Goal: Transaction & Acquisition: Purchase product/service

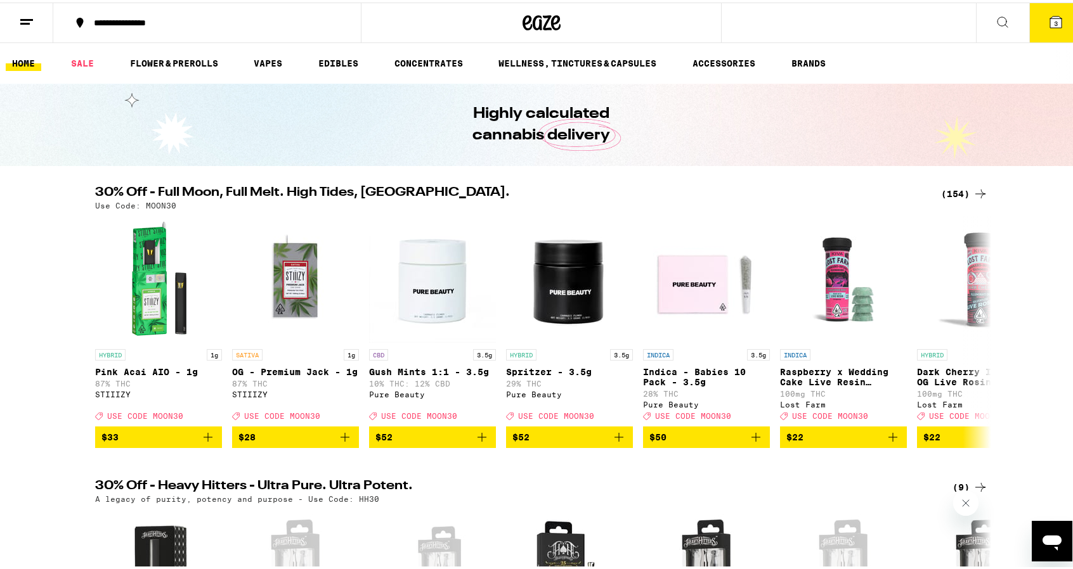
click at [1054, 18] on span "3" at bounding box center [1056, 21] width 4 height 8
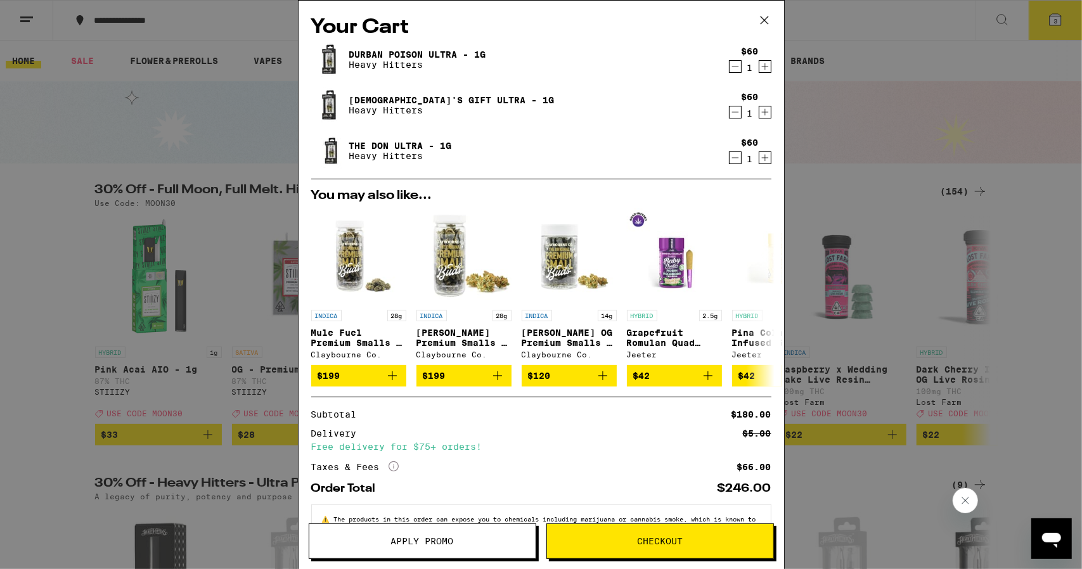
click at [428, 543] on span "Apply Promo" at bounding box center [422, 541] width 63 height 9
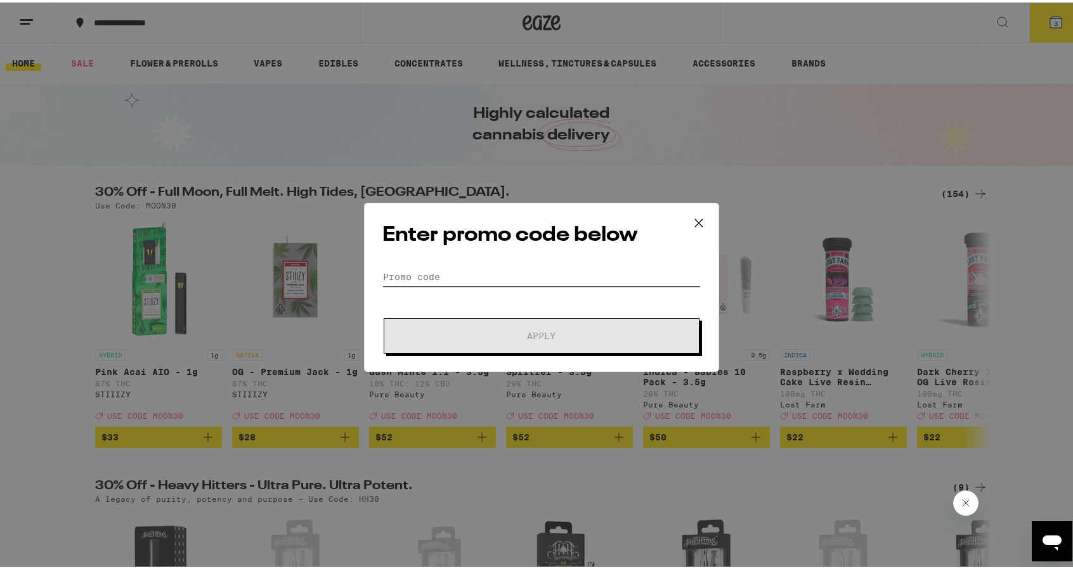
click at [396, 269] on input "Promo Code" at bounding box center [541, 274] width 318 height 19
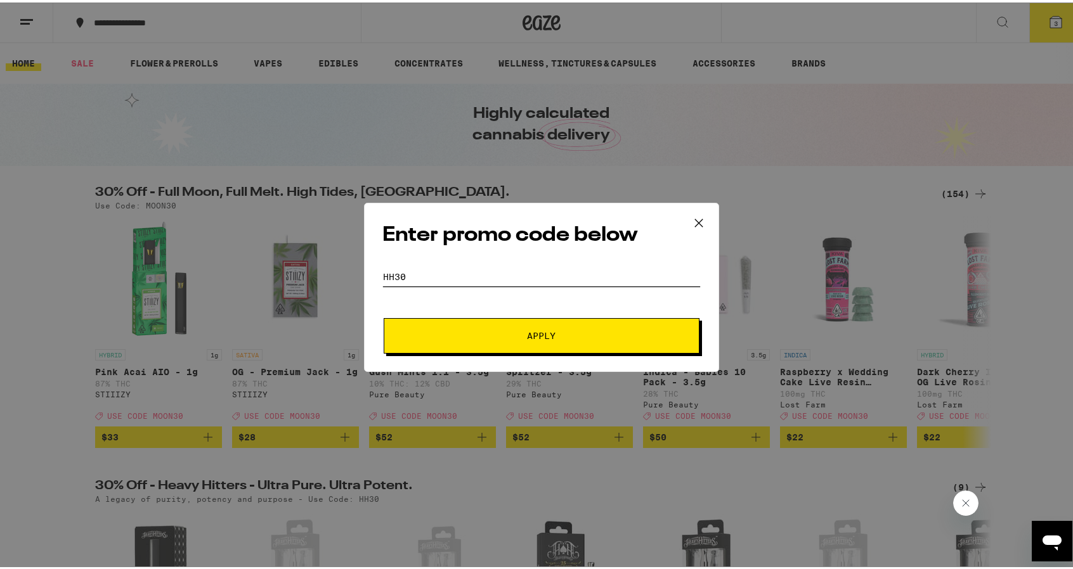
type input "hh30"
click at [473, 334] on span "Apply" at bounding box center [541, 333] width 228 height 9
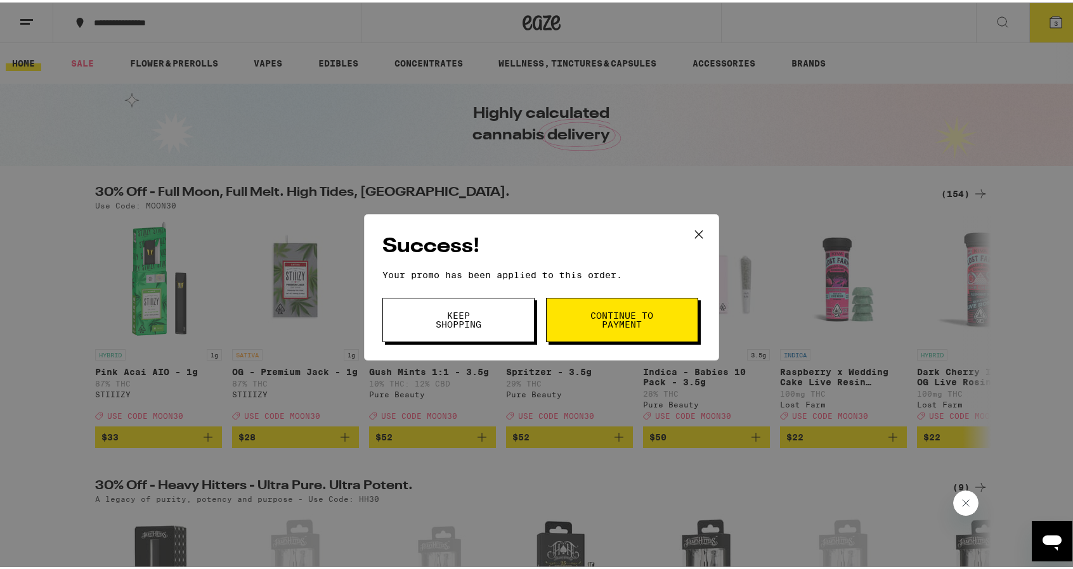
click at [629, 316] on span "Continue to payment" at bounding box center [622, 318] width 65 height 18
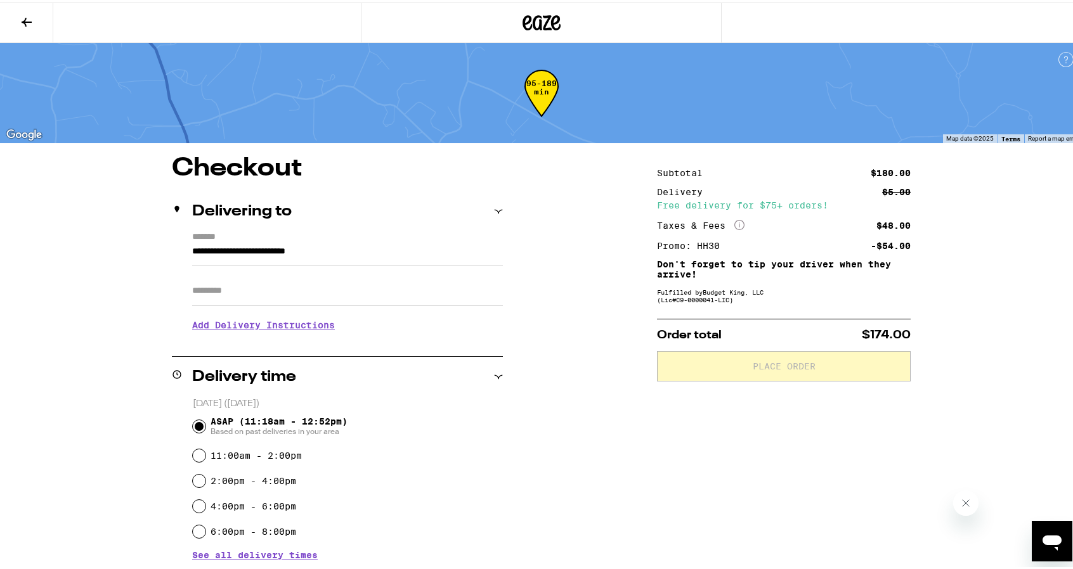
click at [470, 428] on div "ASAP (11:18am - 12:52pm) Based on past deliveries in your area" at bounding box center [348, 424] width 310 height 33
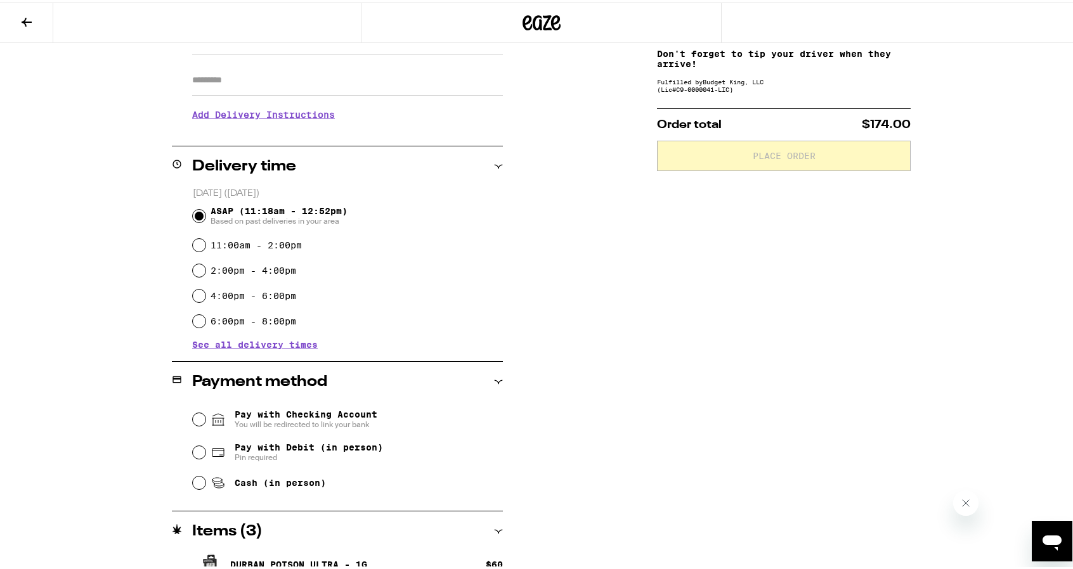
scroll to position [228, 0]
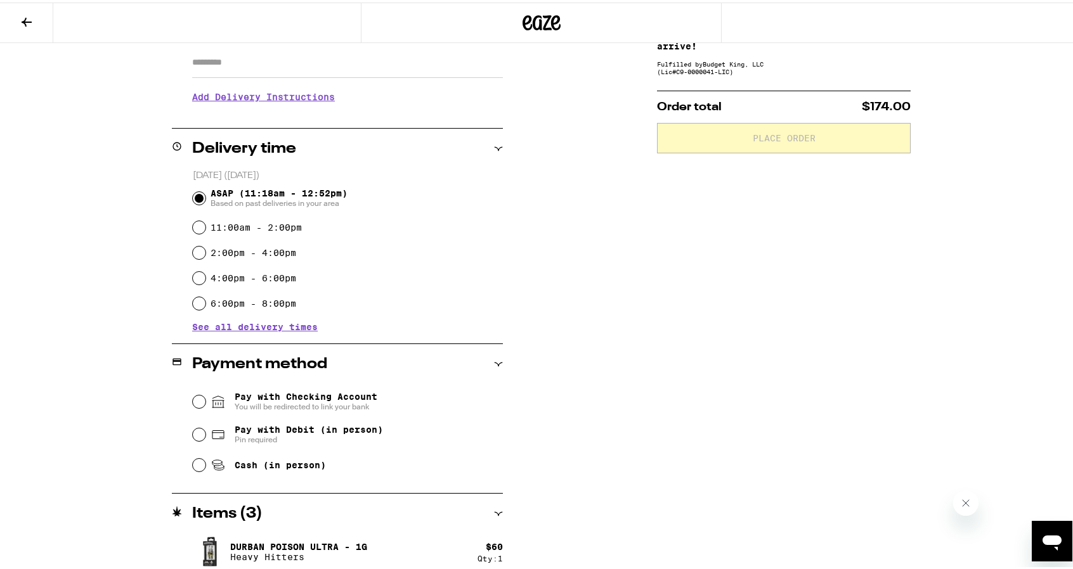
click at [259, 326] on span "See all delivery times" at bounding box center [255, 324] width 126 height 9
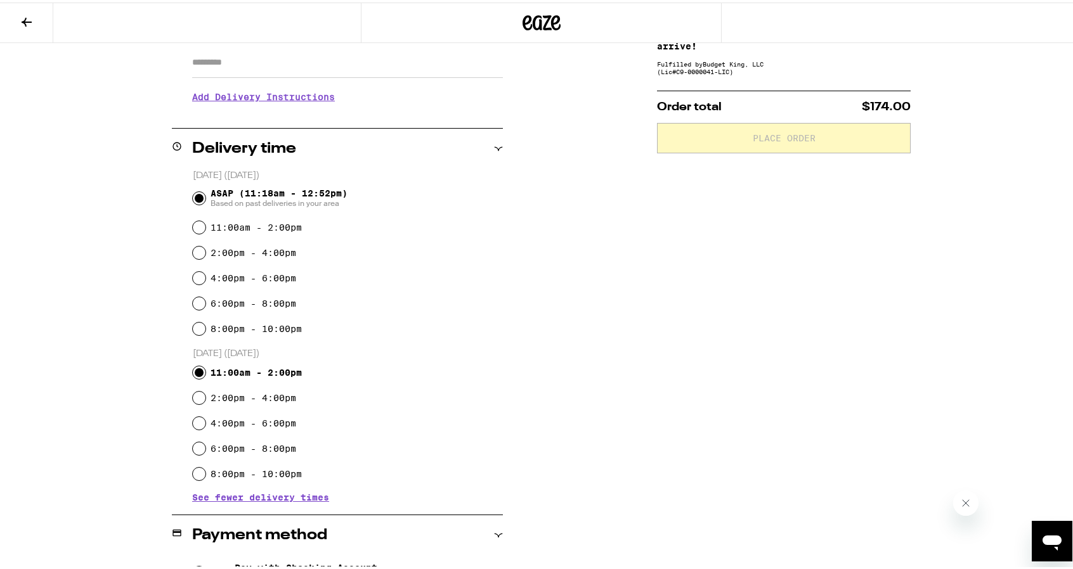
click at [193, 370] on input "11:00am - 2:00pm" at bounding box center [199, 370] width 13 height 13
radio input "true"
click at [193, 389] on input "2:00pm - 4:00pm" at bounding box center [199, 395] width 13 height 13
radio input "true"
click at [193, 415] on input "4:00pm - 6:00pm" at bounding box center [199, 421] width 13 height 13
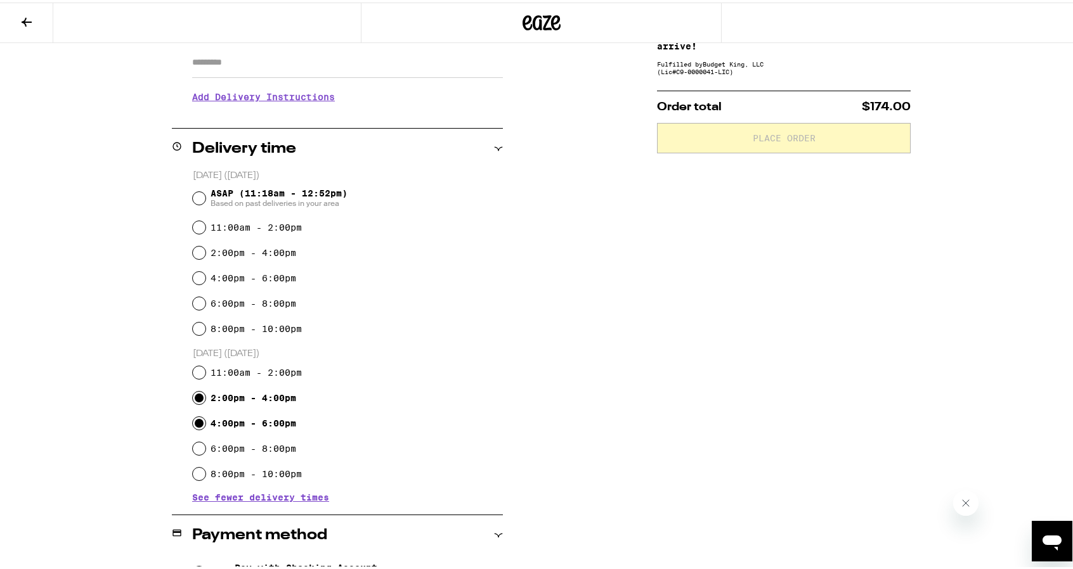
radio input "true"
click at [193, 440] on input "6:00pm - 8:00pm" at bounding box center [199, 446] width 13 height 13
radio input "true"
click at [193, 465] on input "8:00pm - 10:00pm" at bounding box center [199, 471] width 13 height 13
radio input "true"
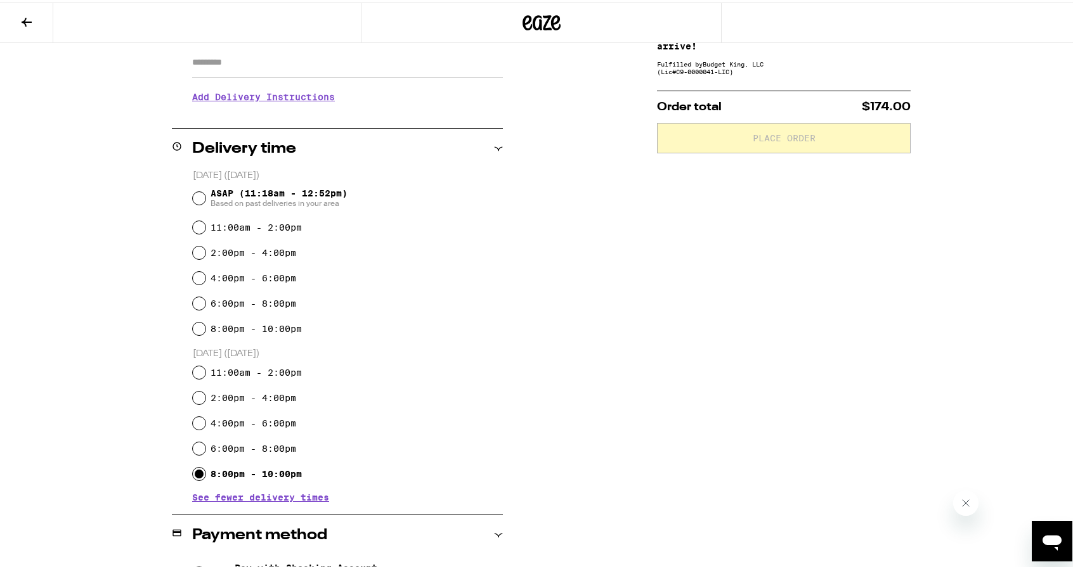
click at [193, 190] on input "ASAP (11:18am - 12:52pm) Based on past deliveries in your area" at bounding box center [199, 196] width 13 height 13
radio input "true"
click at [193, 219] on input "11:00am - 2:00pm" at bounding box center [199, 225] width 13 height 13
radio input "true"
click at [197, 372] on input "11:00am - 2:00pm" at bounding box center [199, 370] width 13 height 13
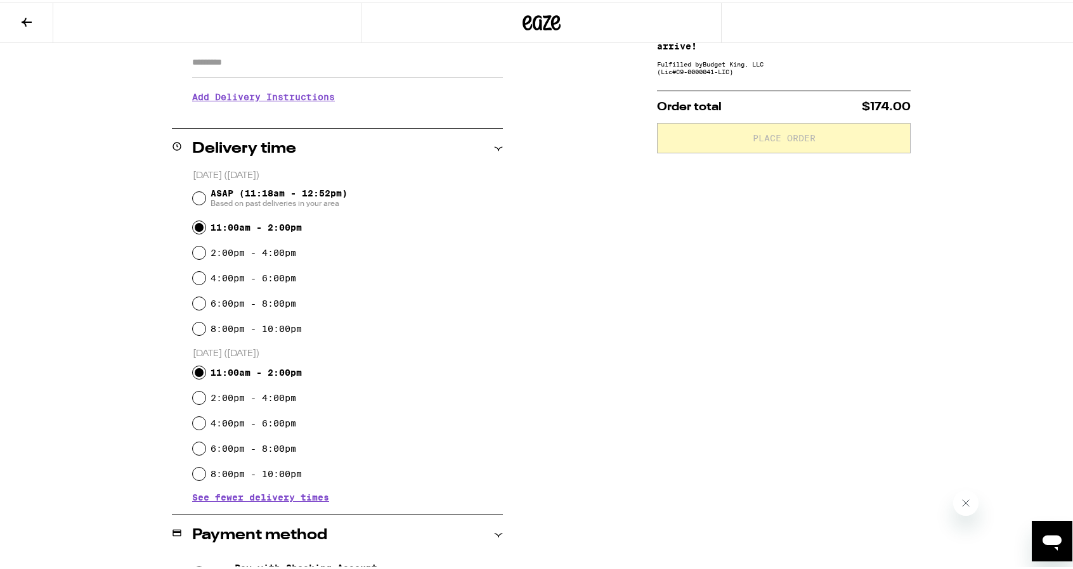
radio input "true"
click at [159, 548] on div "**********" at bounding box center [541, 383] width 913 height 916
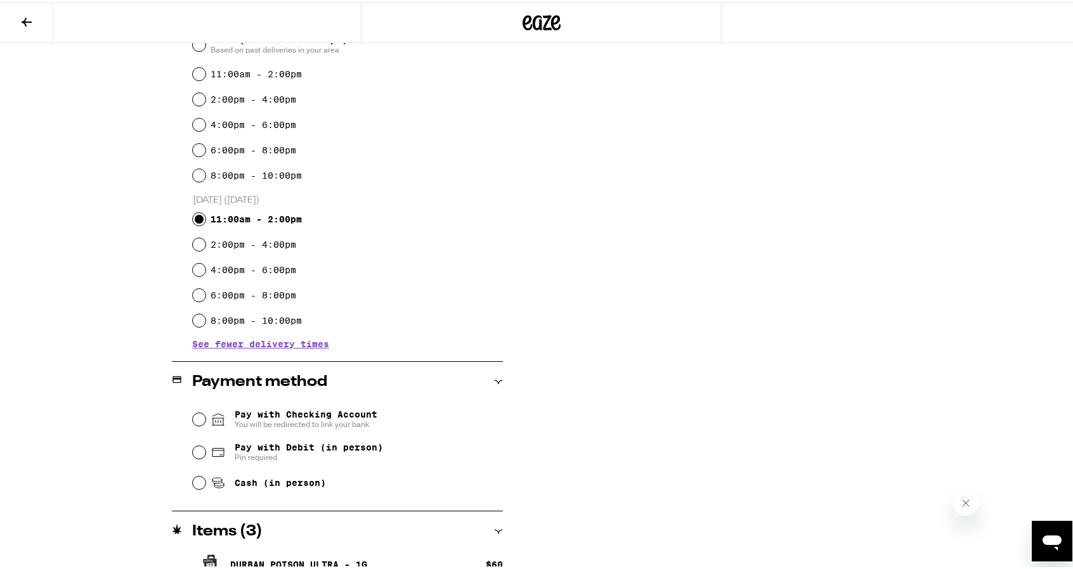
scroll to position [498, 0]
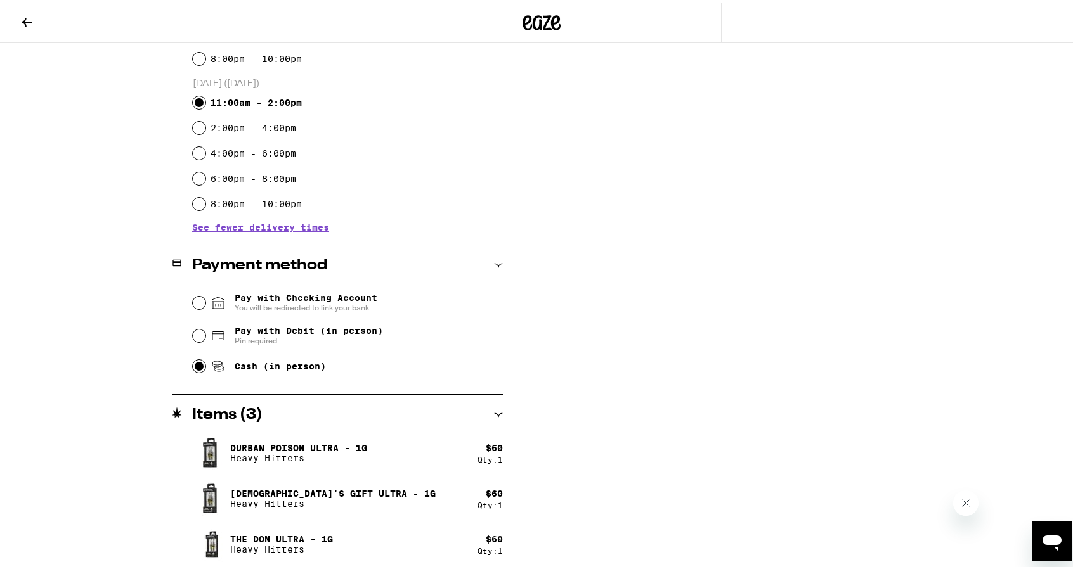
click at [193, 365] on input "Cash (in person)" at bounding box center [199, 364] width 13 height 13
radio input "true"
click at [687, 297] on div "Subtotal $180.00 Delivery $5.00 Free delivery for $75+ orders! Taxes & Fees Mor…" at bounding box center [784, 113] width 254 height 916
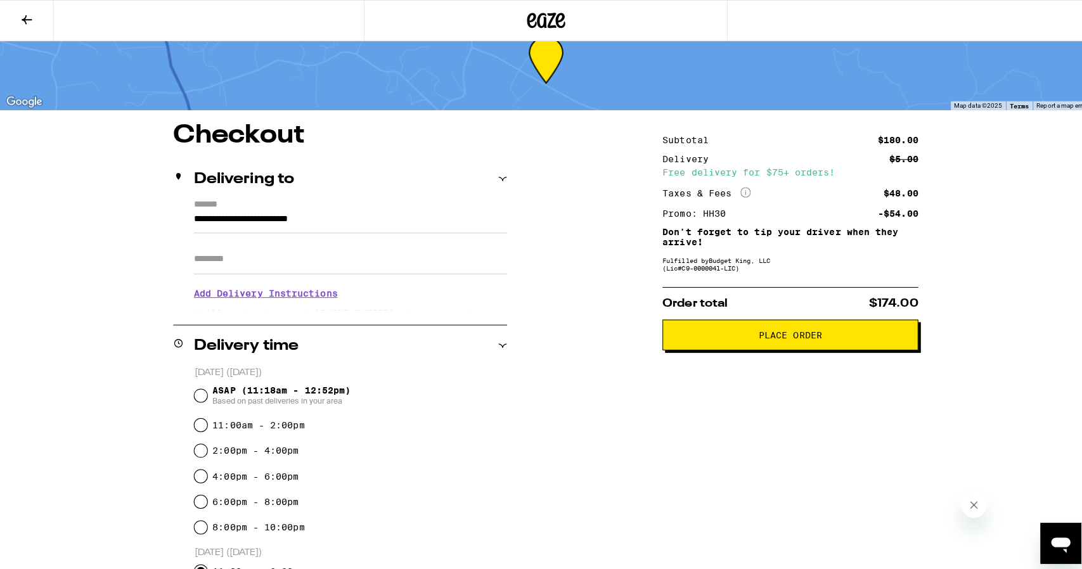
scroll to position [0, 0]
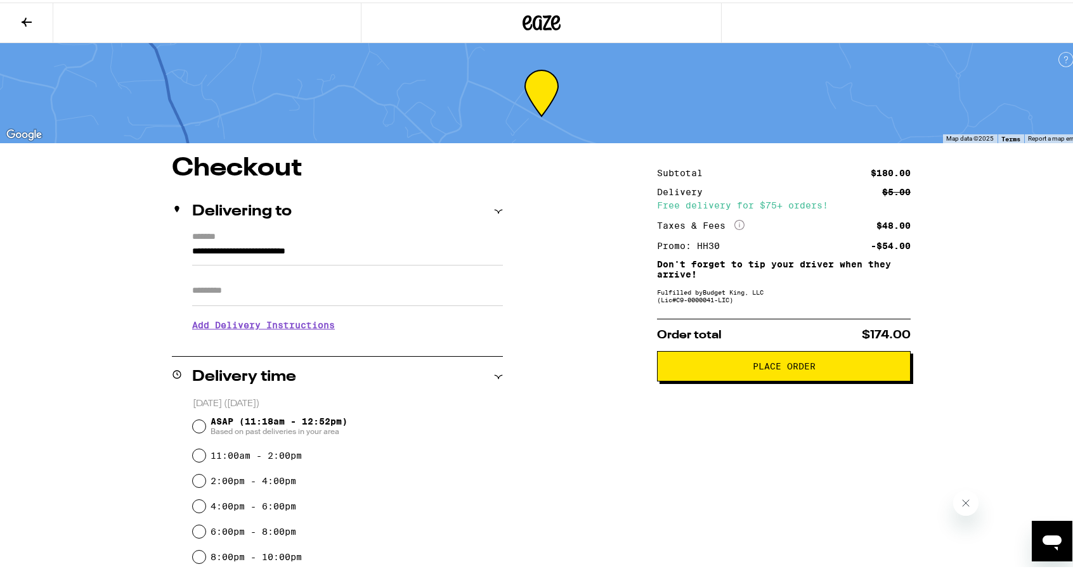
click at [29, 18] on icon at bounding box center [27, 19] width 10 height 9
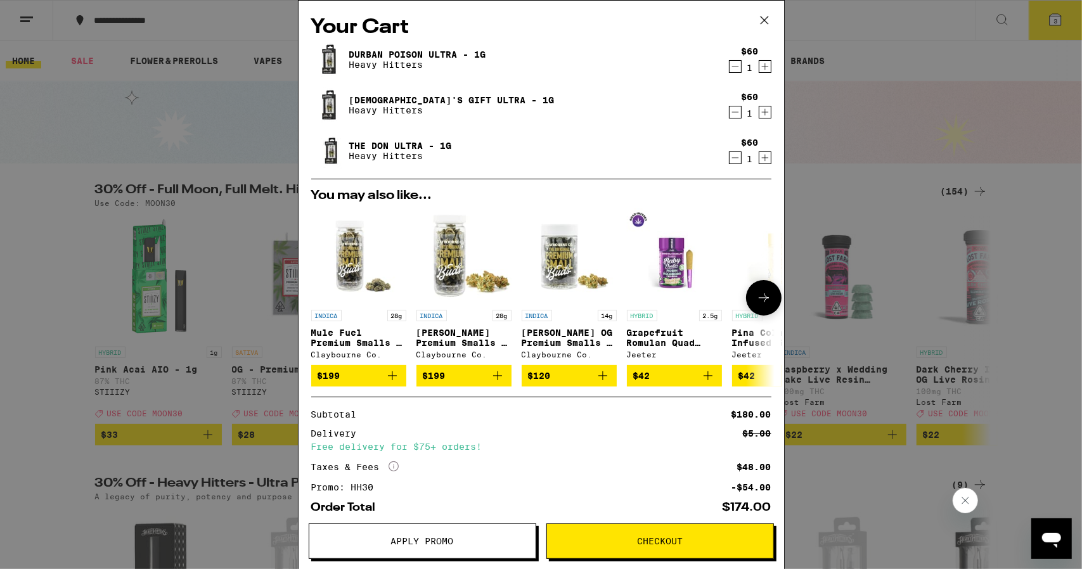
click at [756, 302] on icon at bounding box center [763, 297] width 15 height 15
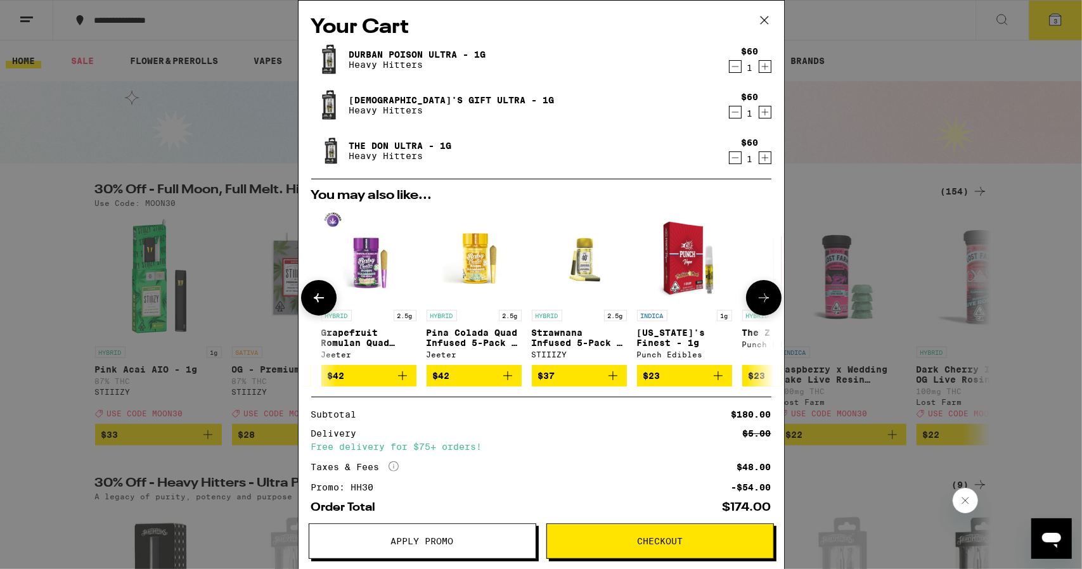
scroll to position [0, 313]
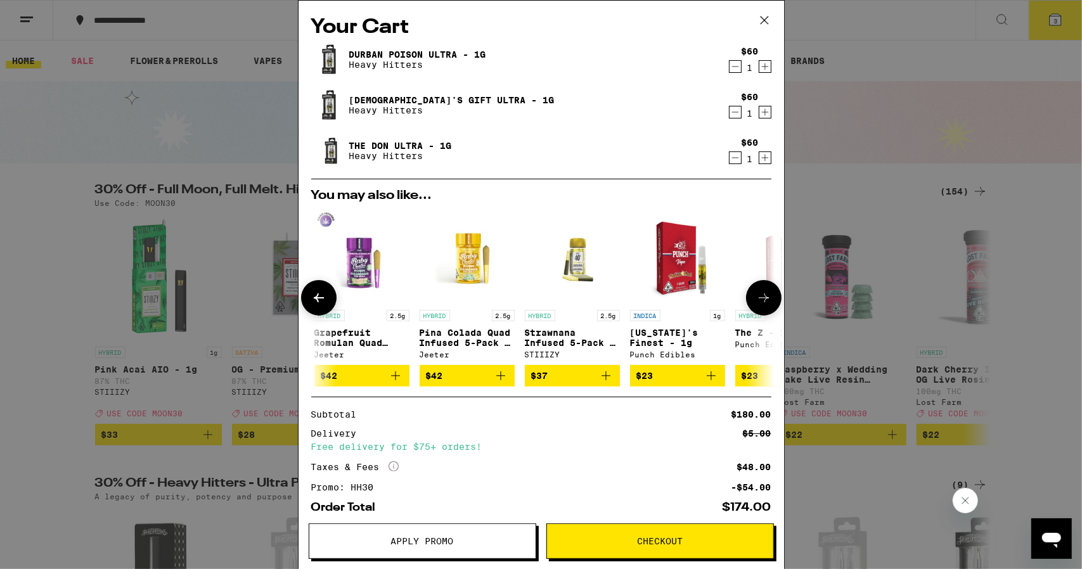
click at [756, 302] on icon at bounding box center [763, 297] width 15 height 15
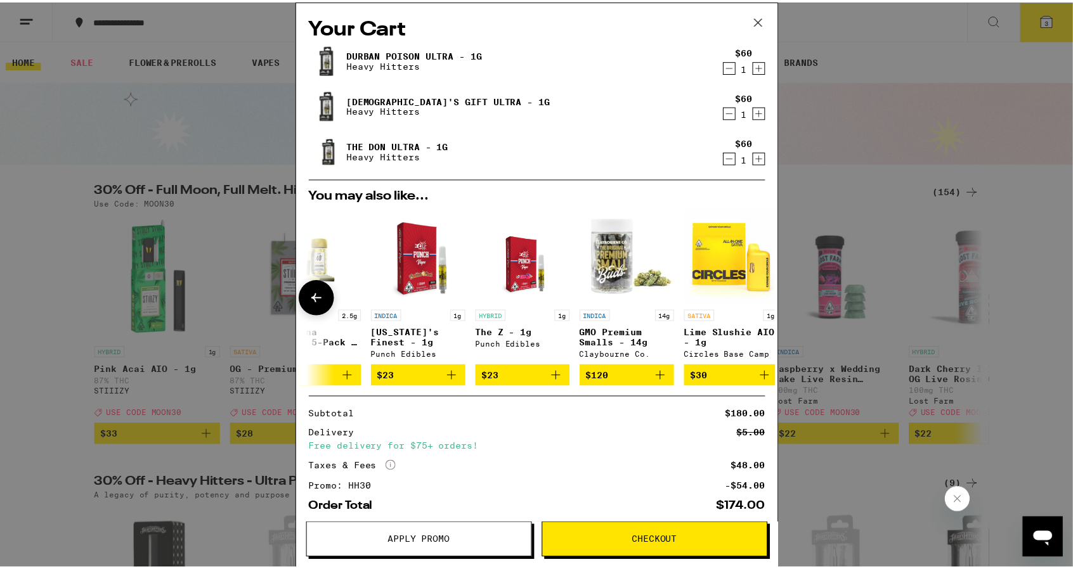
scroll to position [0, 601]
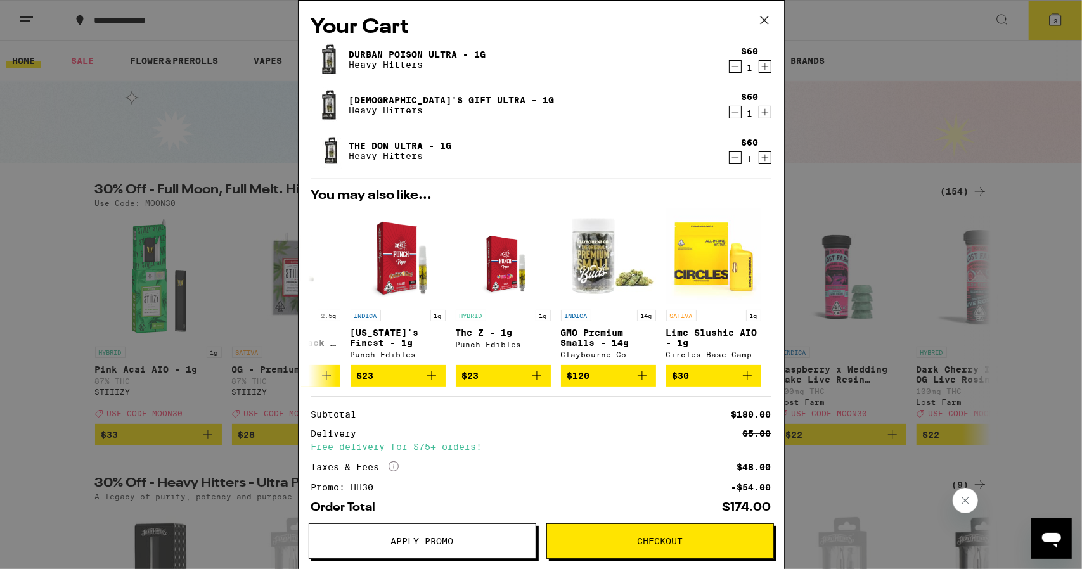
click at [84, 249] on div "Your Cart Durban Poison Ultra - 1g Heavy Hitters $60 1 [DEMOGRAPHIC_DATA]'s Gif…" at bounding box center [541, 284] width 1082 height 569
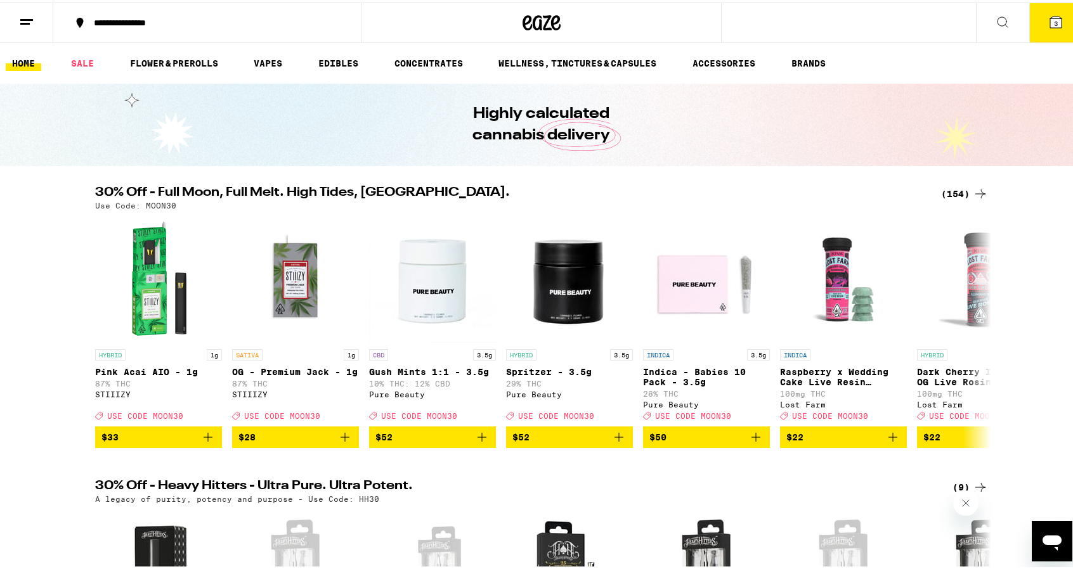
click at [1040, 381] on div "30% Off - Full Moon, Full Melt. High Tides, Higher Vibes. (154) Use Code: MOON3…" at bounding box center [541, 315] width 1082 height 262
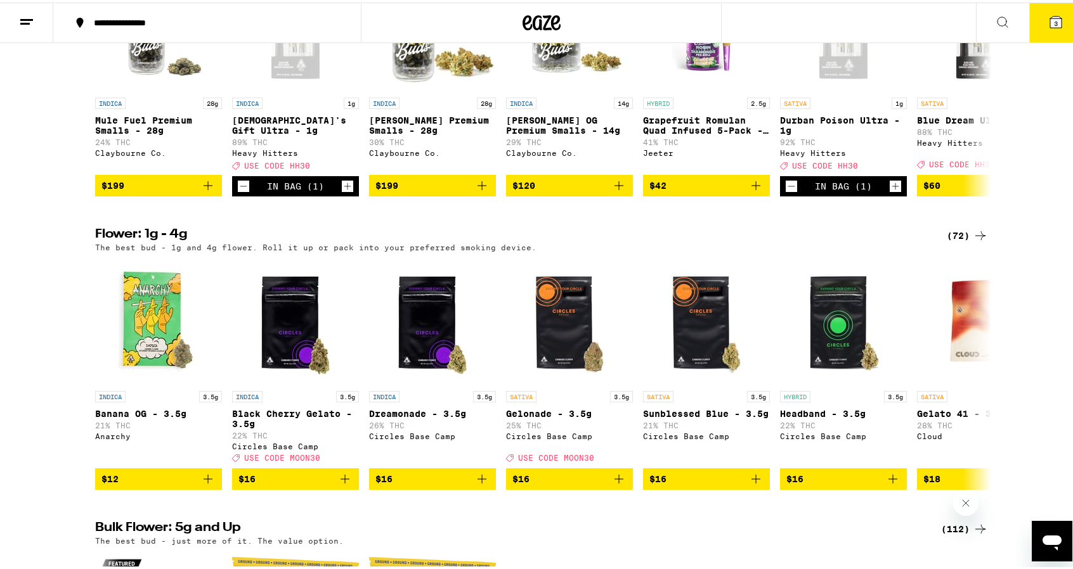
scroll to position [1116, 0]
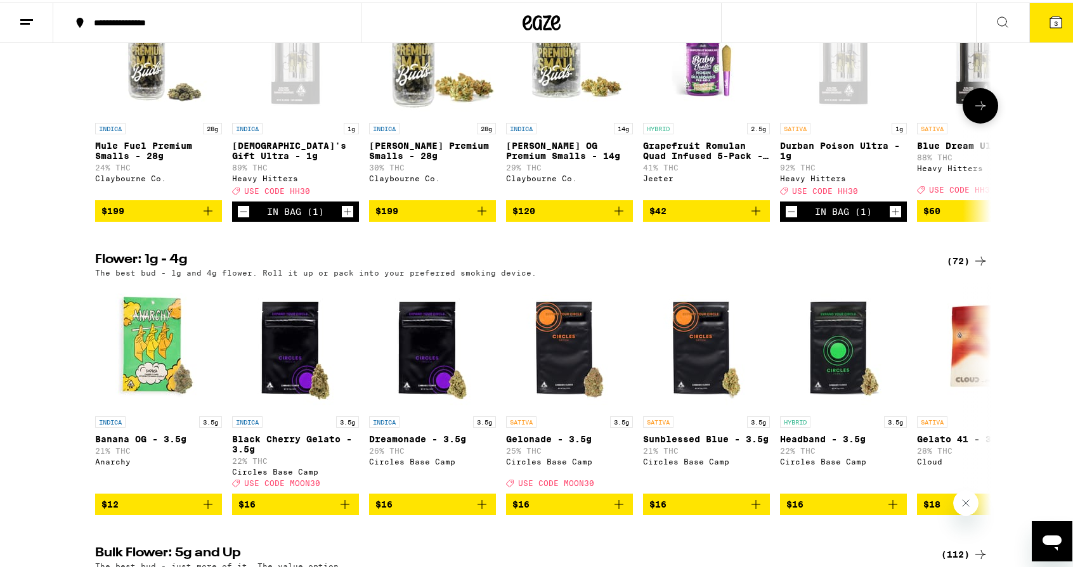
click at [978, 111] on icon at bounding box center [980, 103] width 15 height 15
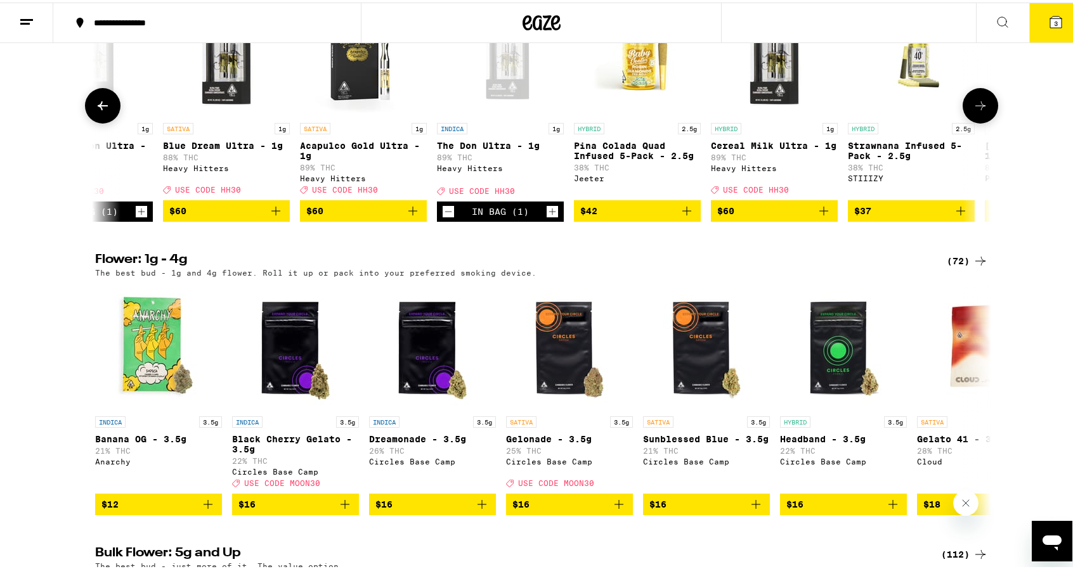
scroll to position [0, 754]
click at [978, 111] on icon at bounding box center [980, 103] width 15 height 15
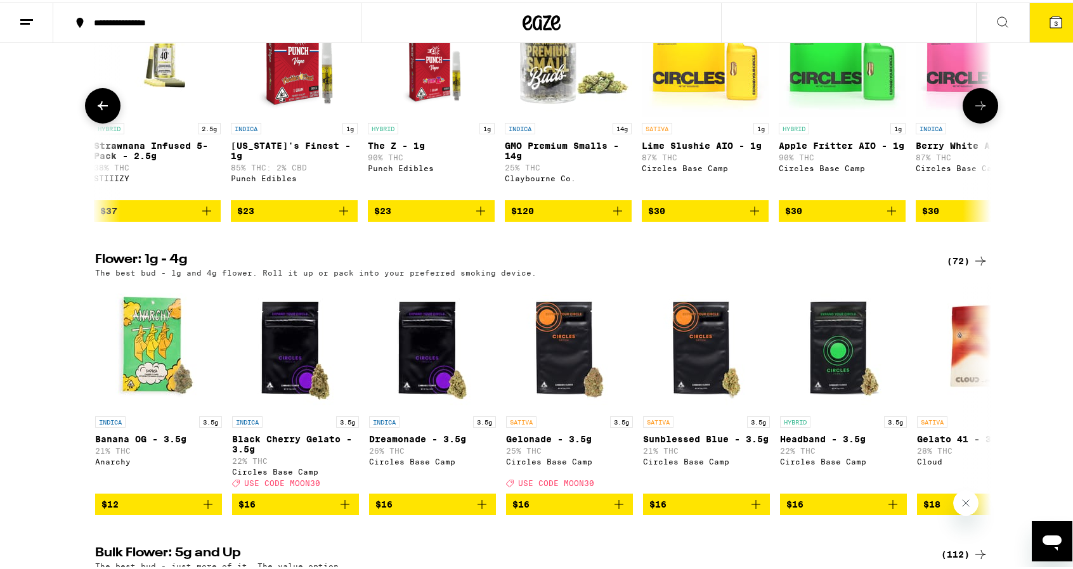
scroll to position [0, 1509]
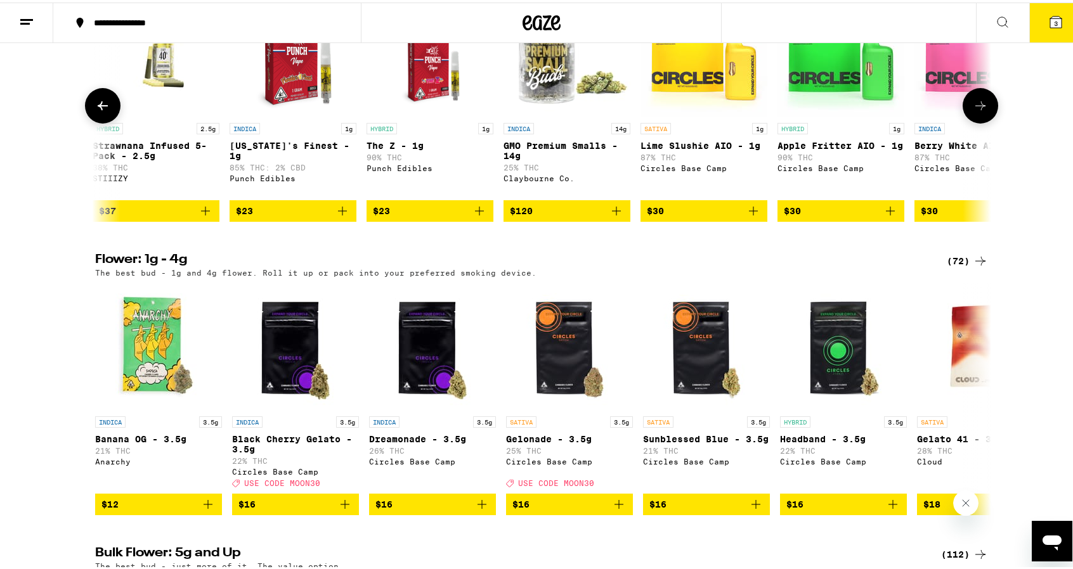
click at [978, 111] on icon at bounding box center [980, 103] width 15 height 15
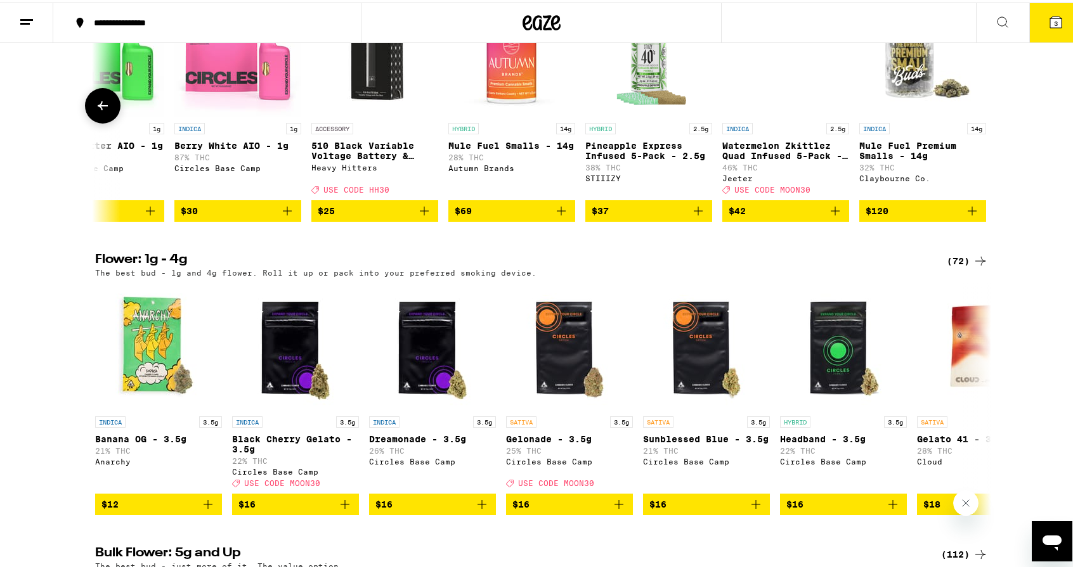
scroll to position [0, 2257]
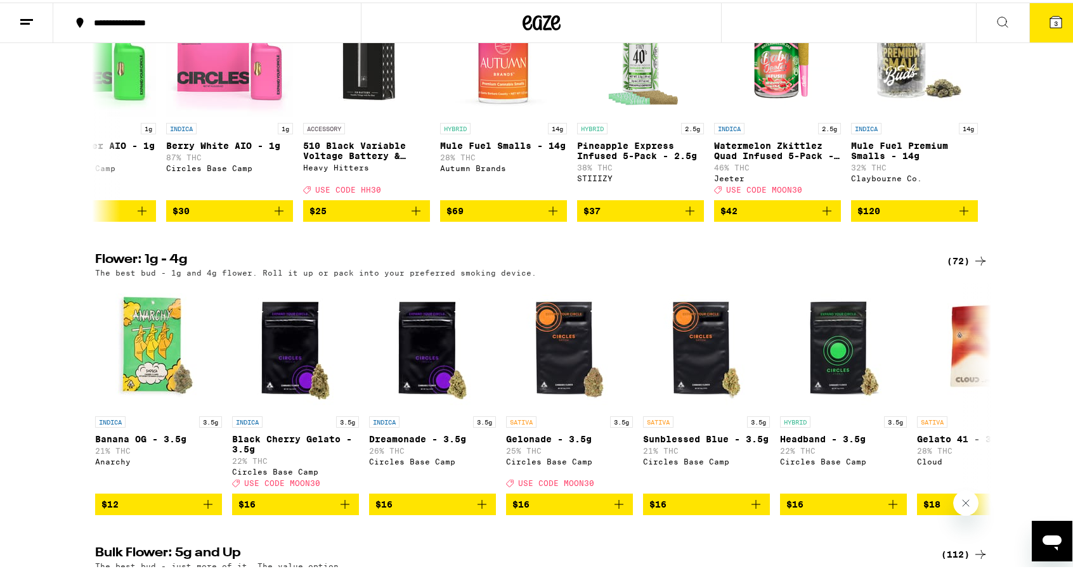
click at [44, 340] on div "Flower: 1g - 4g (72) The best bud - 1g and 4g flower. Roll it up or pack into y…" at bounding box center [541, 382] width 1082 height 262
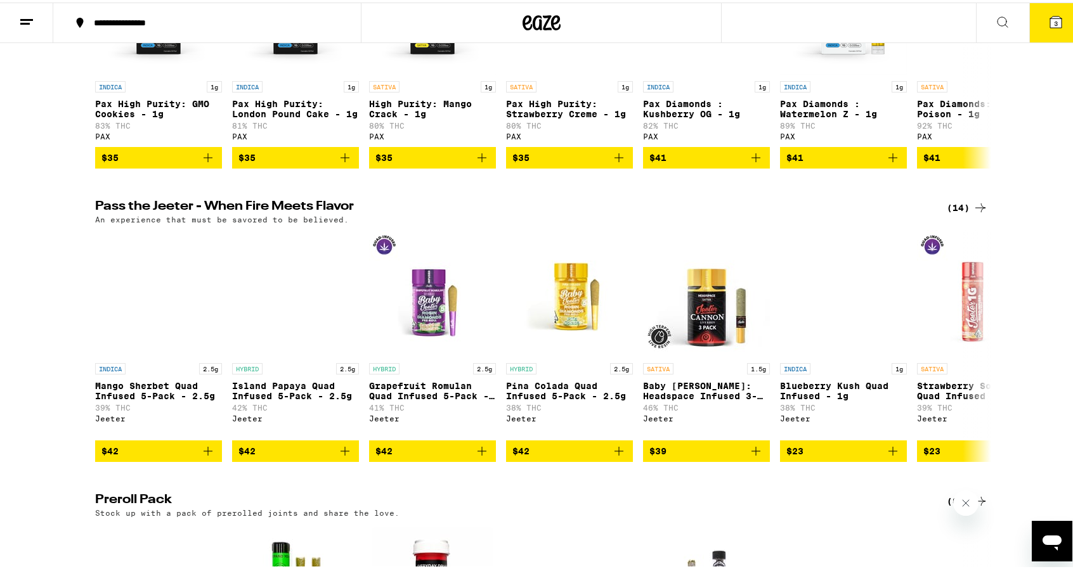
scroll to position [3094, 0]
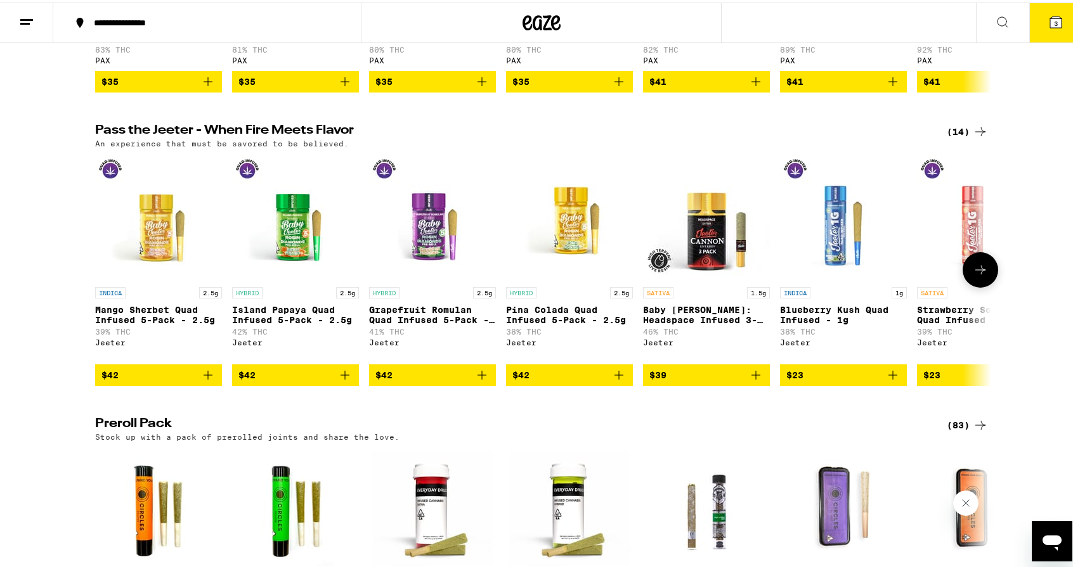
click at [973, 275] on icon at bounding box center [980, 267] width 15 height 15
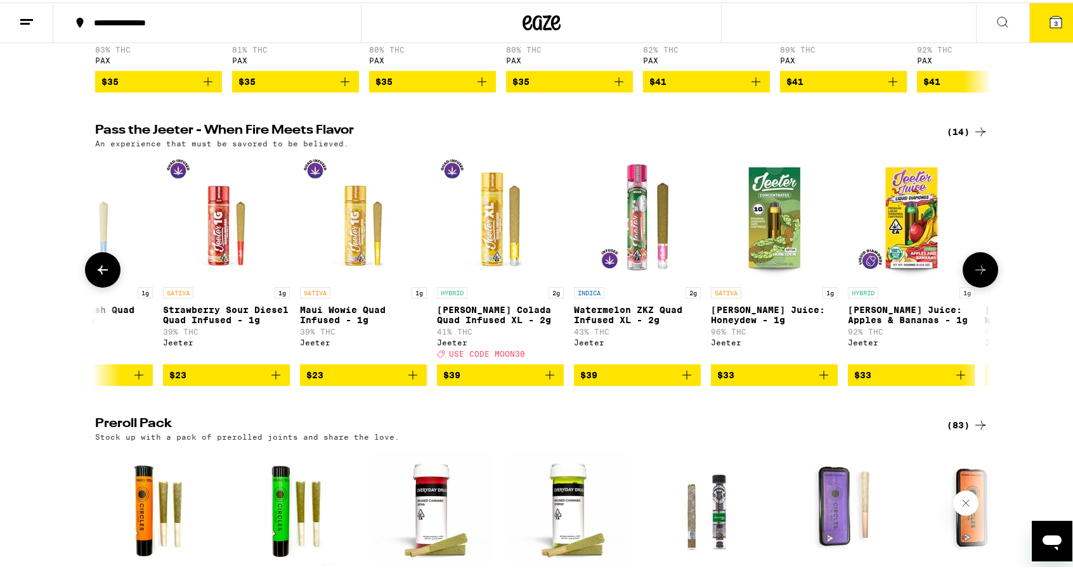
scroll to position [0, 754]
click at [973, 275] on icon at bounding box center [980, 267] width 15 height 15
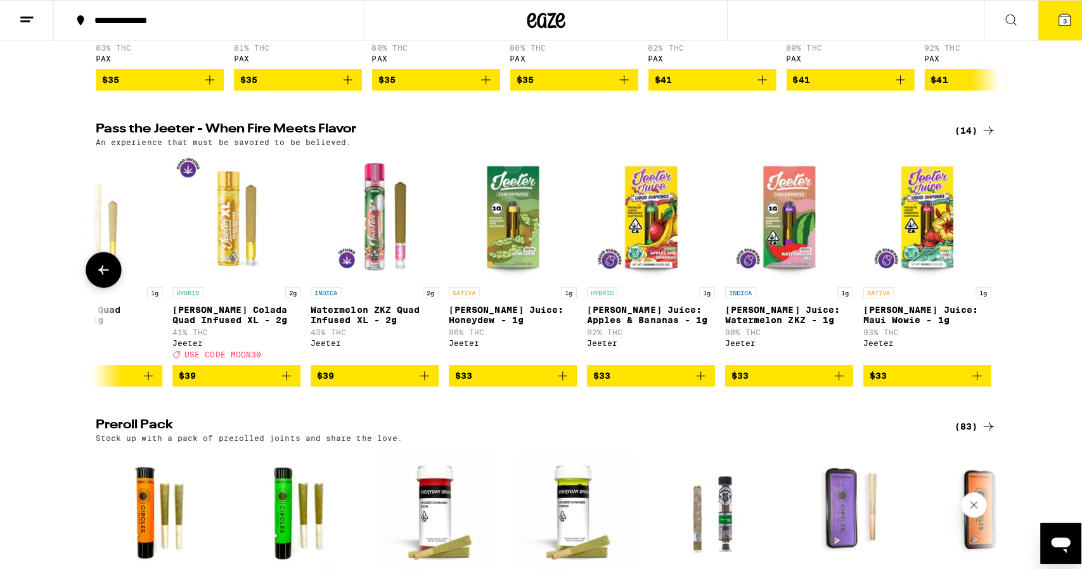
scroll to position [0, 1025]
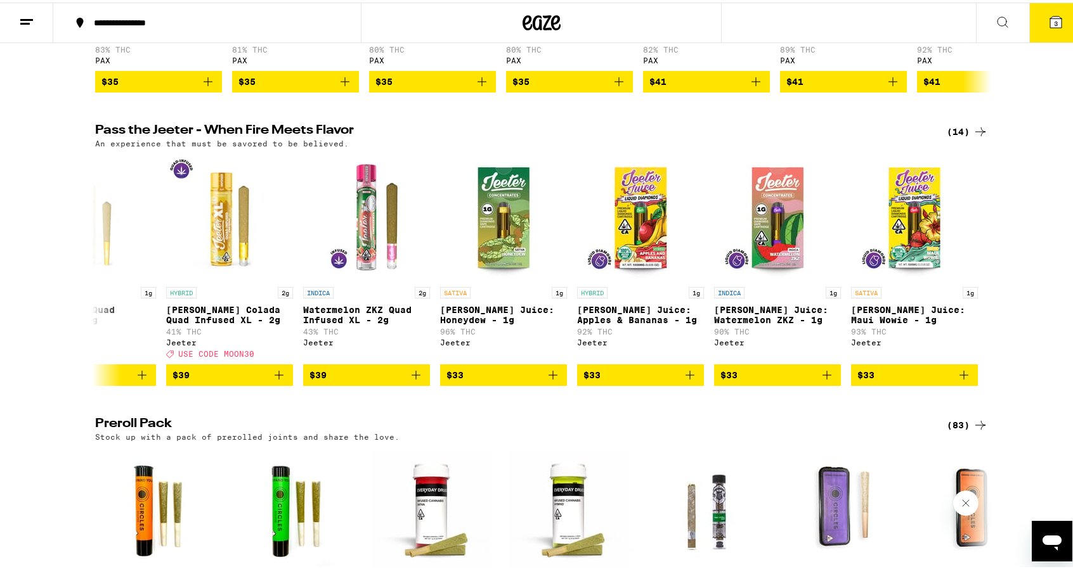
click at [1051, 18] on icon at bounding box center [1055, 19] width 11 height 11
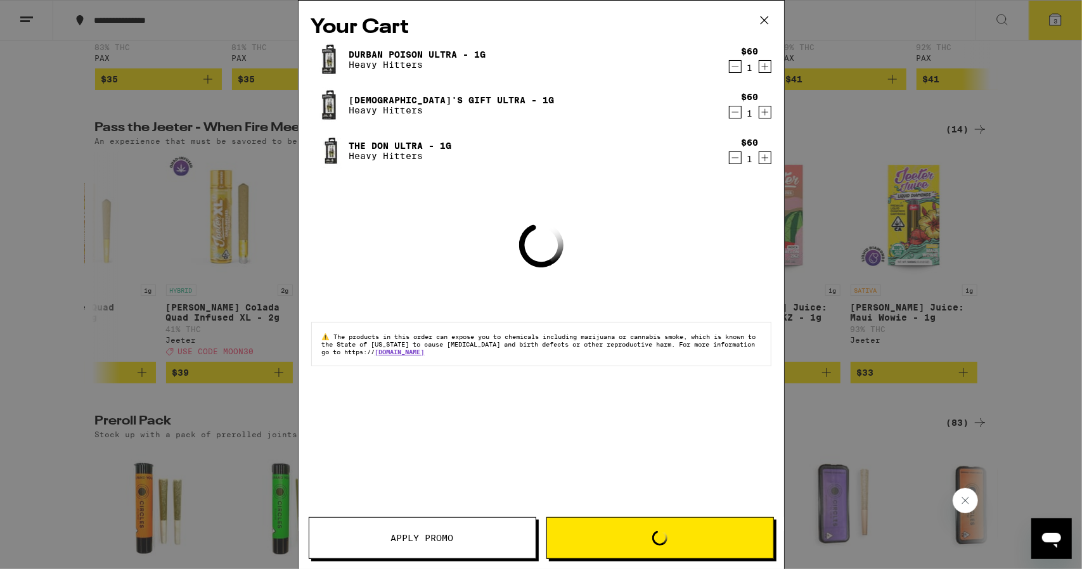
scroll to position [2963, 0]
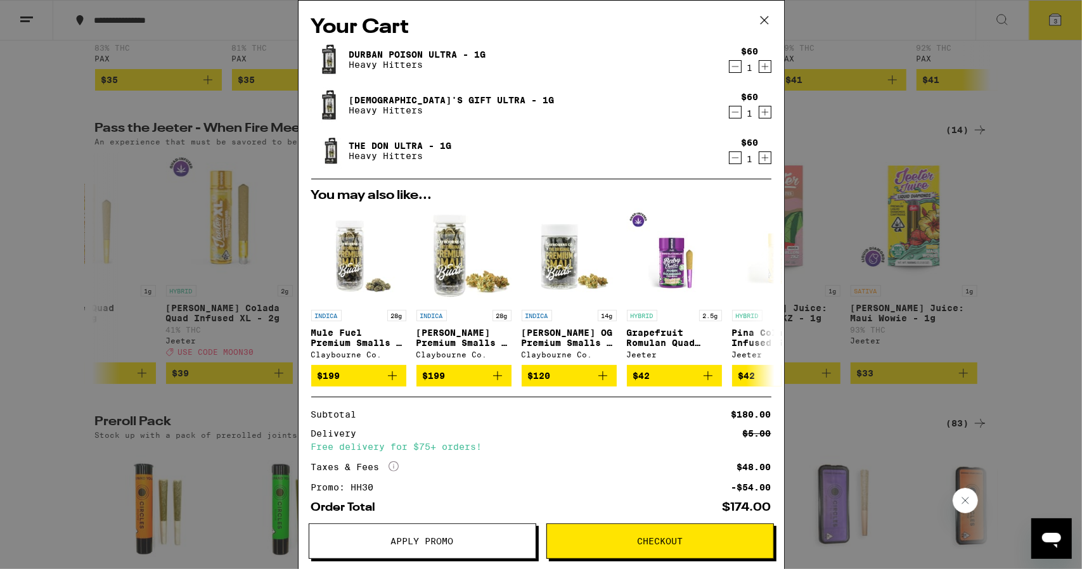
click at [649, 540] on span "Checkout" at bounding box center [660, 541] width 46 height 9
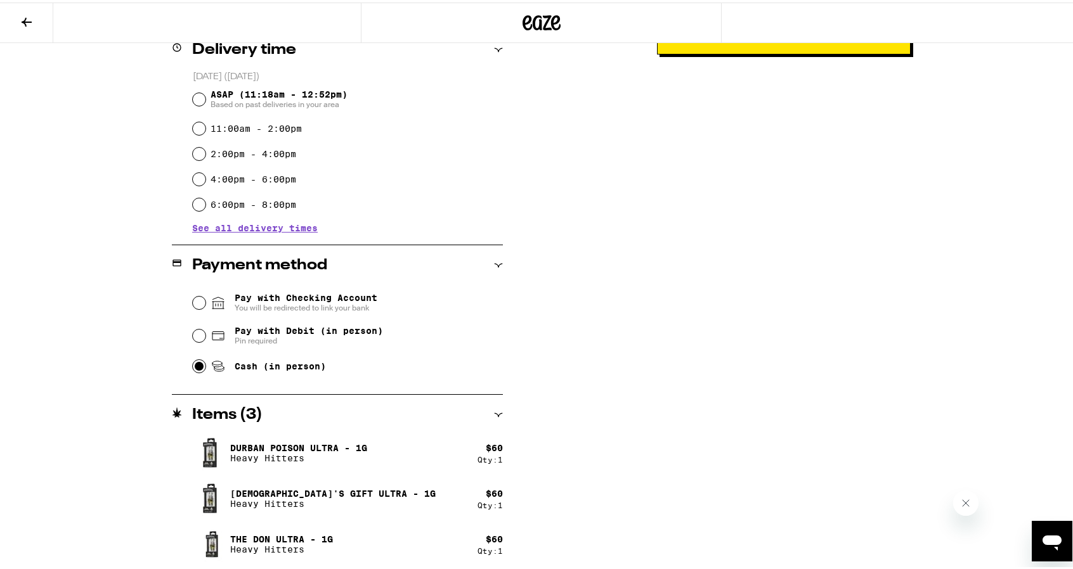
scroll to position [327, 0]
click at [294, 227] on span "See all delivery times" at bounding box center [255, 225] width 126 height 9
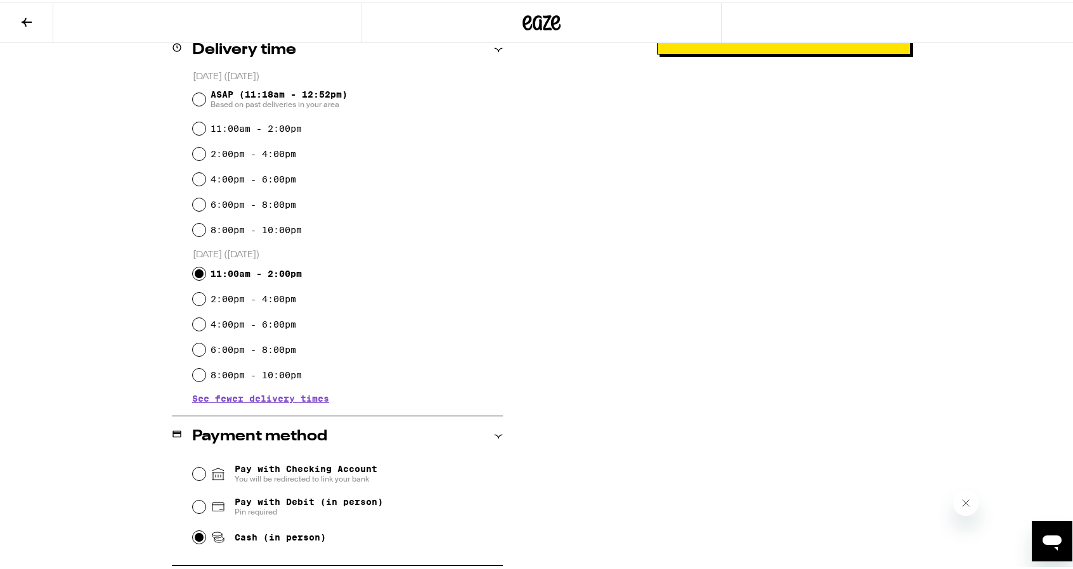
click at [841, 277] on div "Subtotal $180.00 Delivery $5.00 Free delivery for $75+ orders! Taxes & Fees Mor…" at bounding box center [784, 284] width 254 height 916
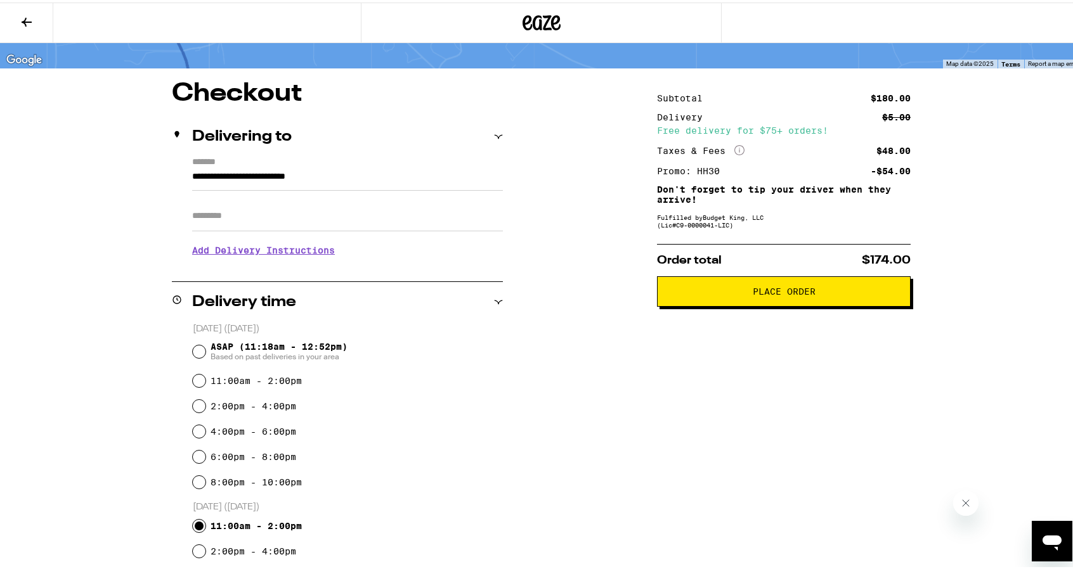
scroll to position [67, 0]
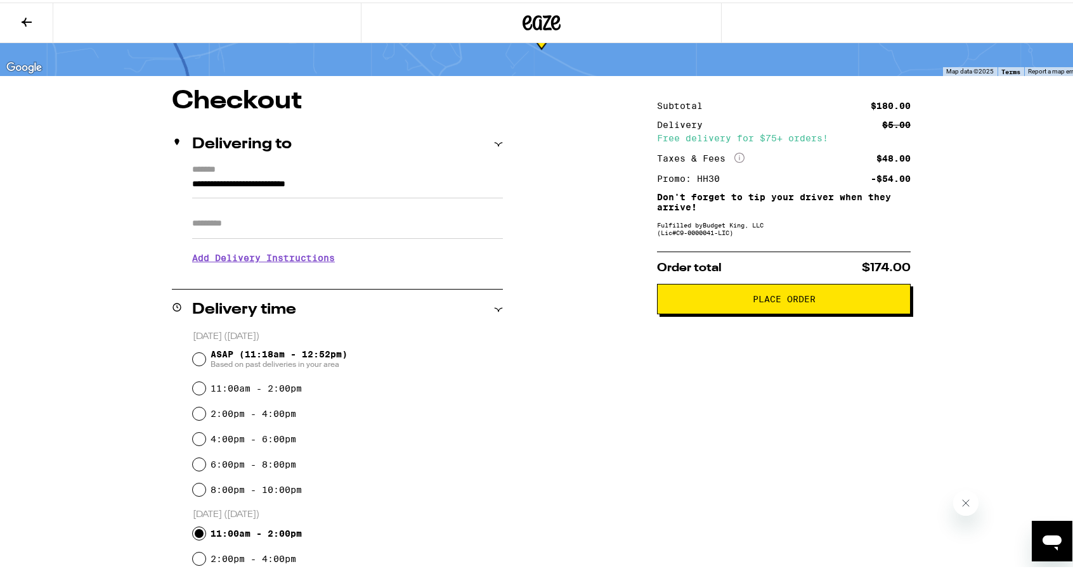
click at [777, 295] on span "Place Order" at bounding box center [784, 296] width 63 height 9
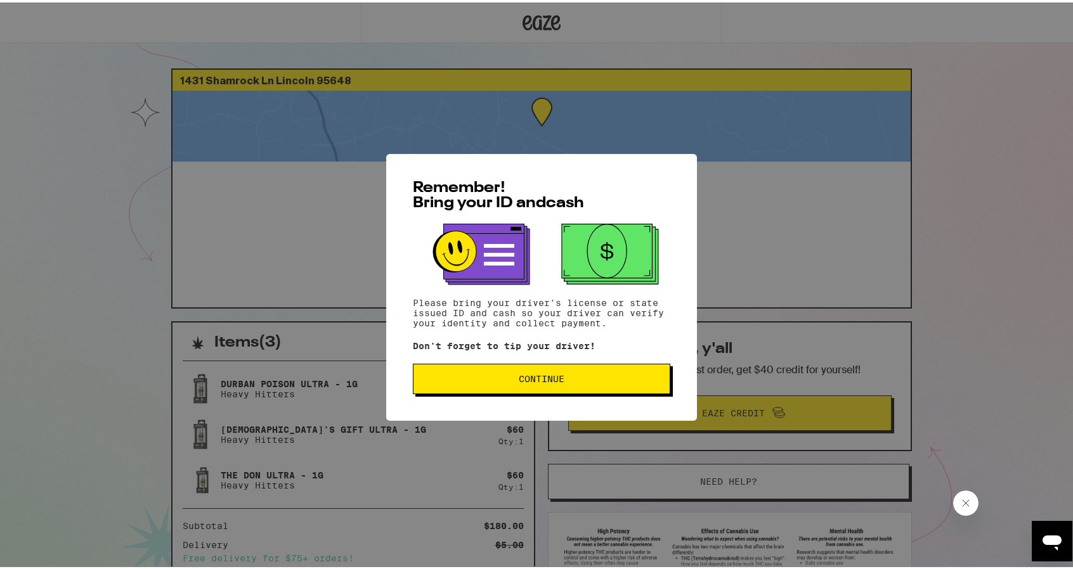
click at [638, 377] on span "Continue" at bounding box center [542, 376] width 236 height 9
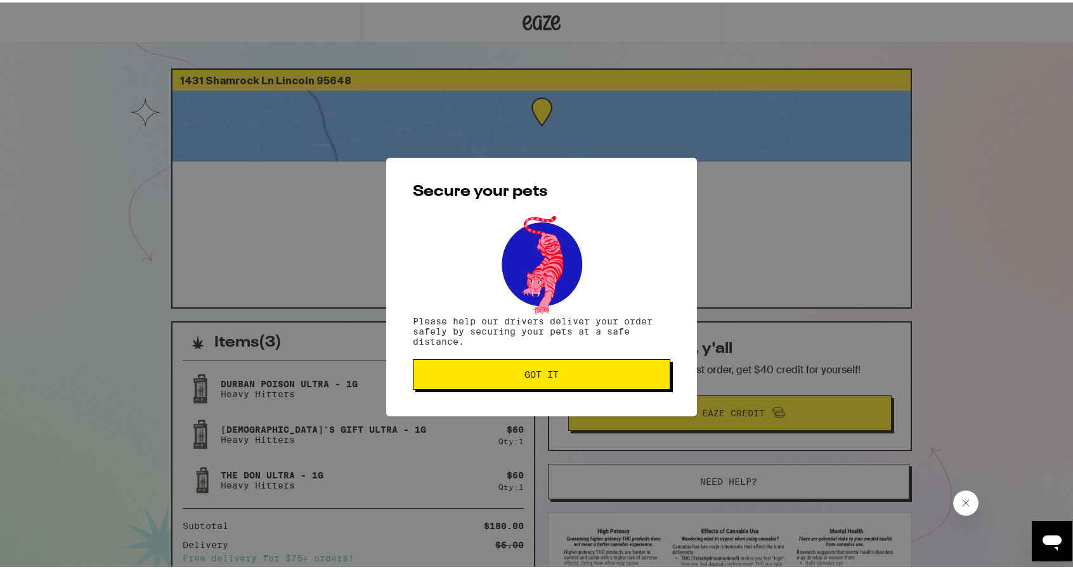
click at [638, 377] on span "Got it" at bounding box center [542, 372] width 236 height 9
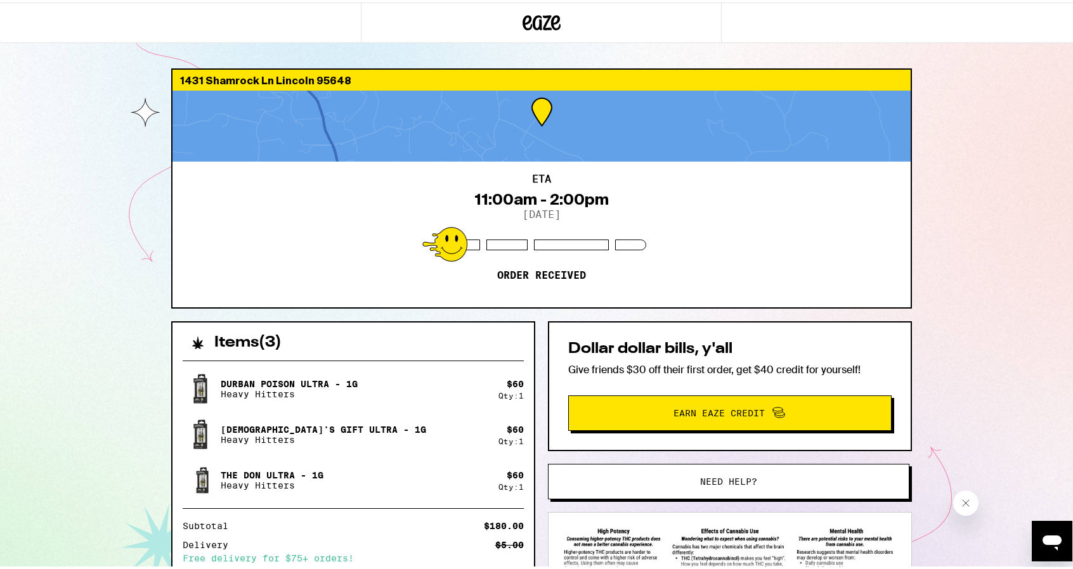
click at [193, 388] on img at bounding box center [201, 387] width 36 height 36
